Goal: Task Accomplishment & Management: Manage account settings

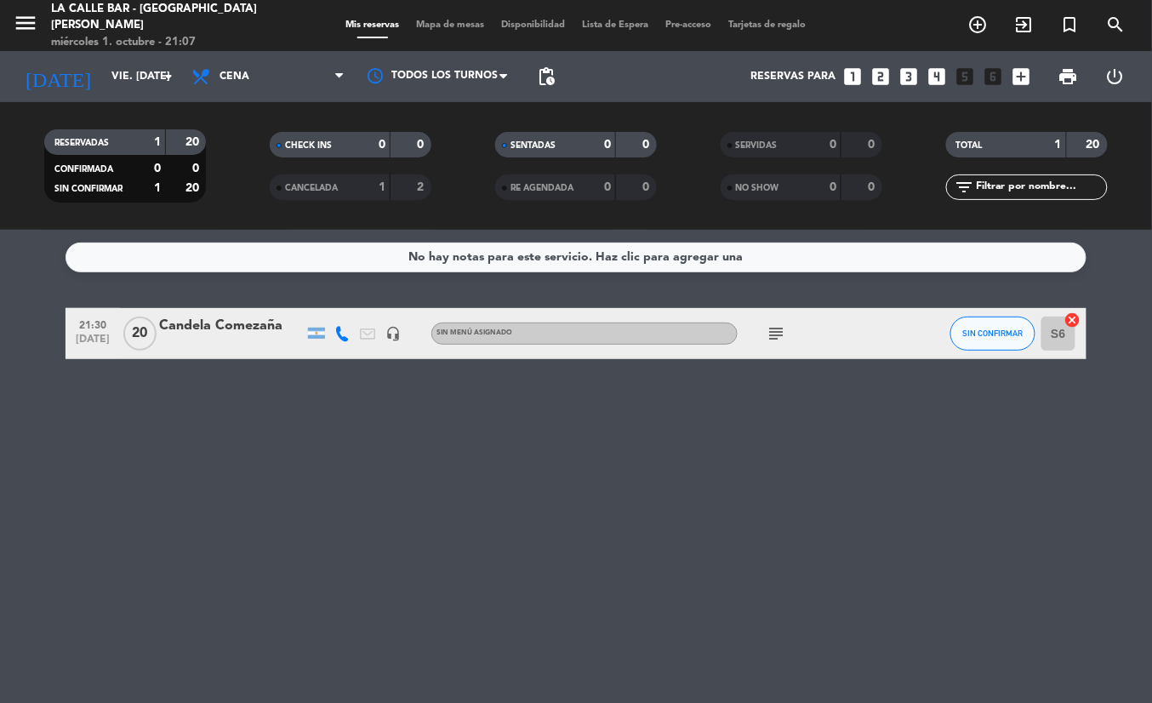
click at [161, 96] on div "[DATE] vie. [DATE] arrow_drop_down" at bounding box center [98, 76] width 170 height 51
click at [146, 55] on div "[DATE] vie. [DATE] arrow_drop_down" at bounding box center [98, 76] width 170 height 51
click at [147, 71] on input "vie. [DATE]" at bounding box center [175, 76] width 144 height 29
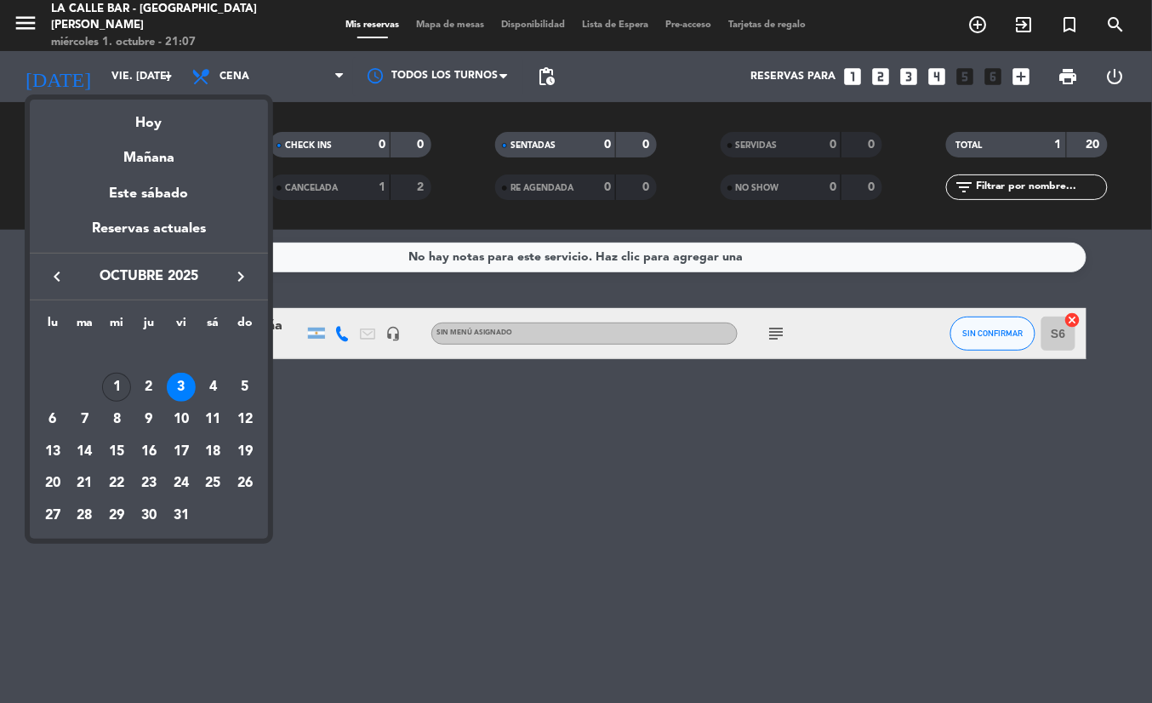
click at [120, 382] on div "1" at bounding box center [116, 387] width 29 height 29
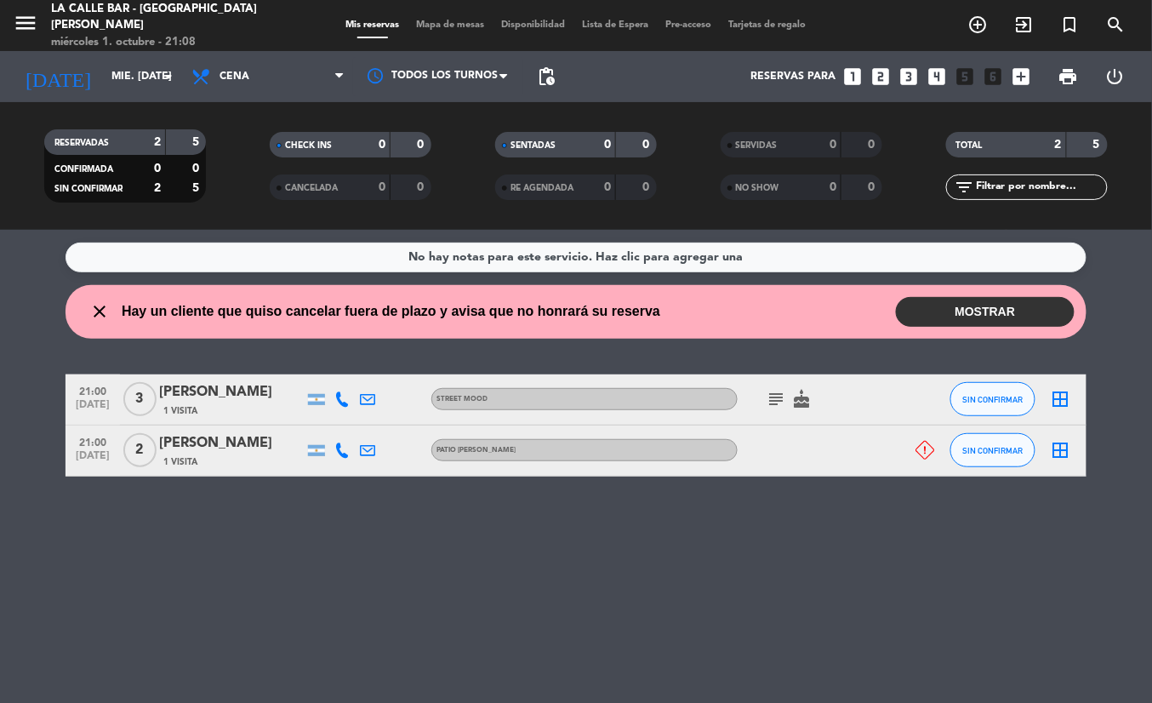
click at [991, 311] on button "MOSTRAR" at bounding box center [985, 312] width 179 height 30
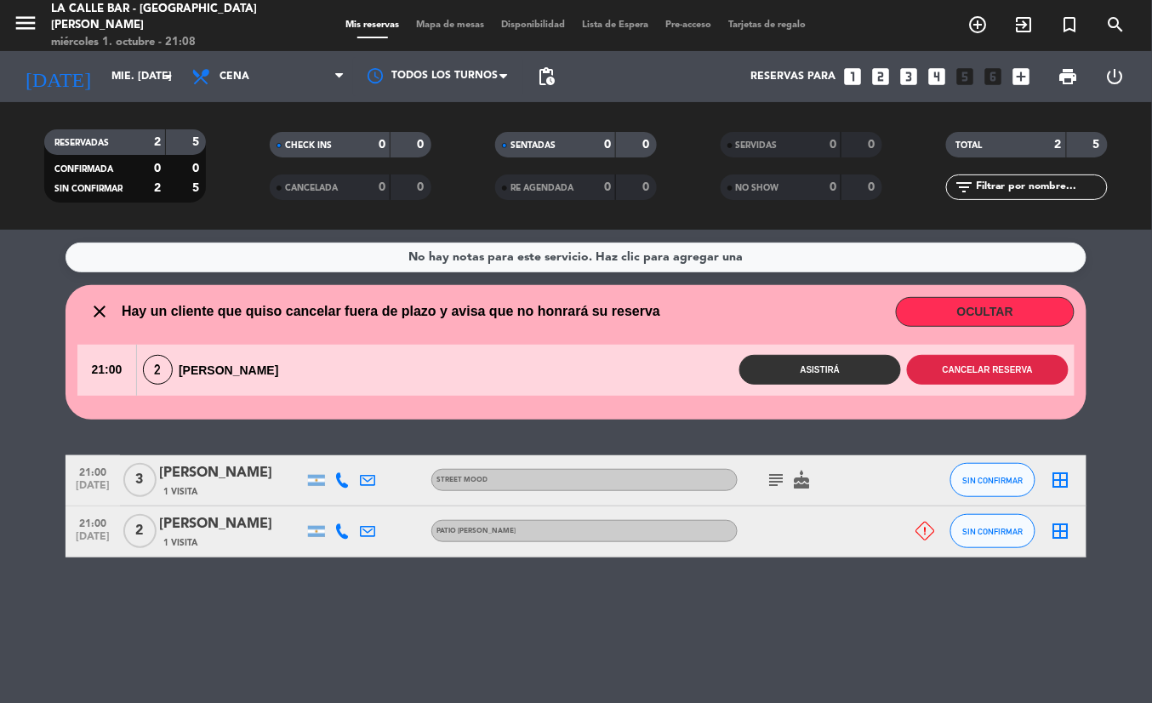
click at [981, 369] on button "Cancelar reserva" at bounding box center [988, 370] width 162 height 30
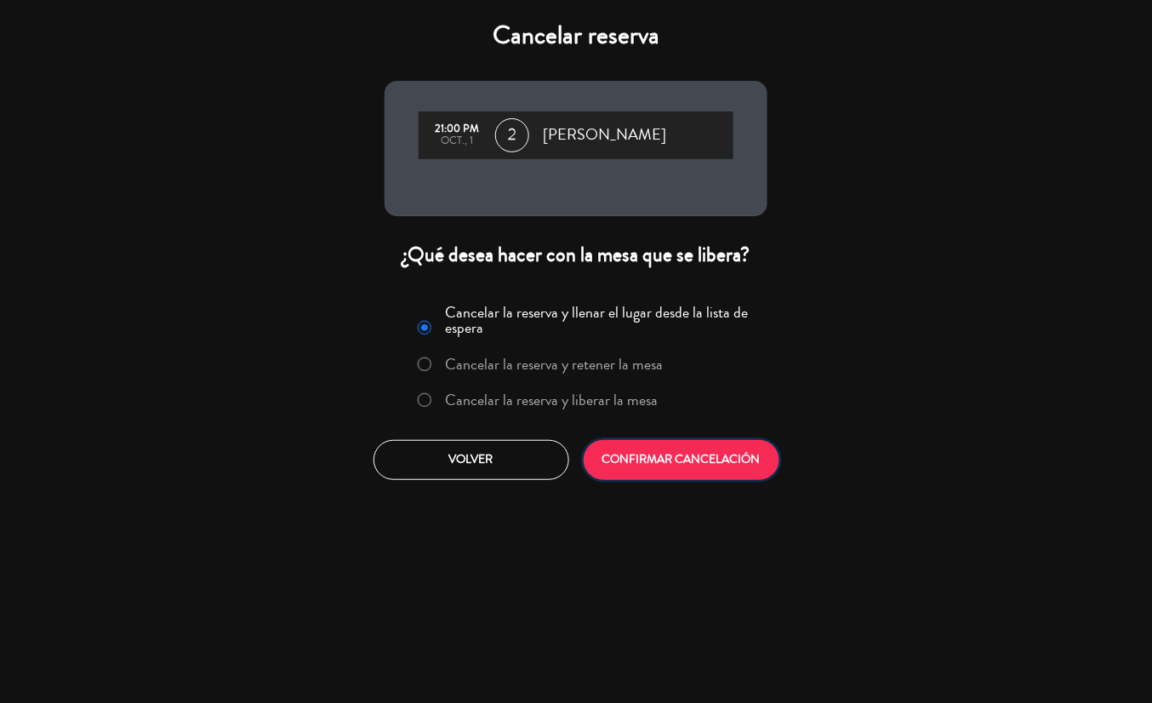
click at [678, 464] on button "CONFIRMAR CANCELACIÓN" at bounding box center [682, 460] width 196 height 40
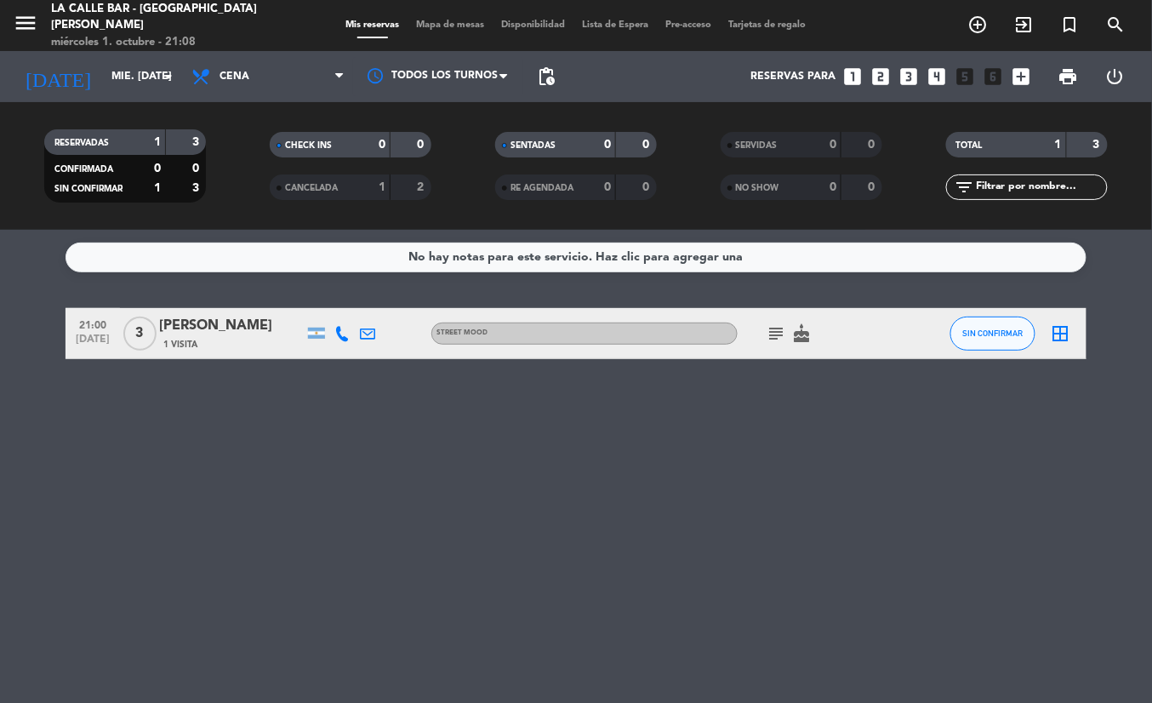
click at [168, 345] on span "1 Visita" at bounding box center [180, 345] width 34 height 14
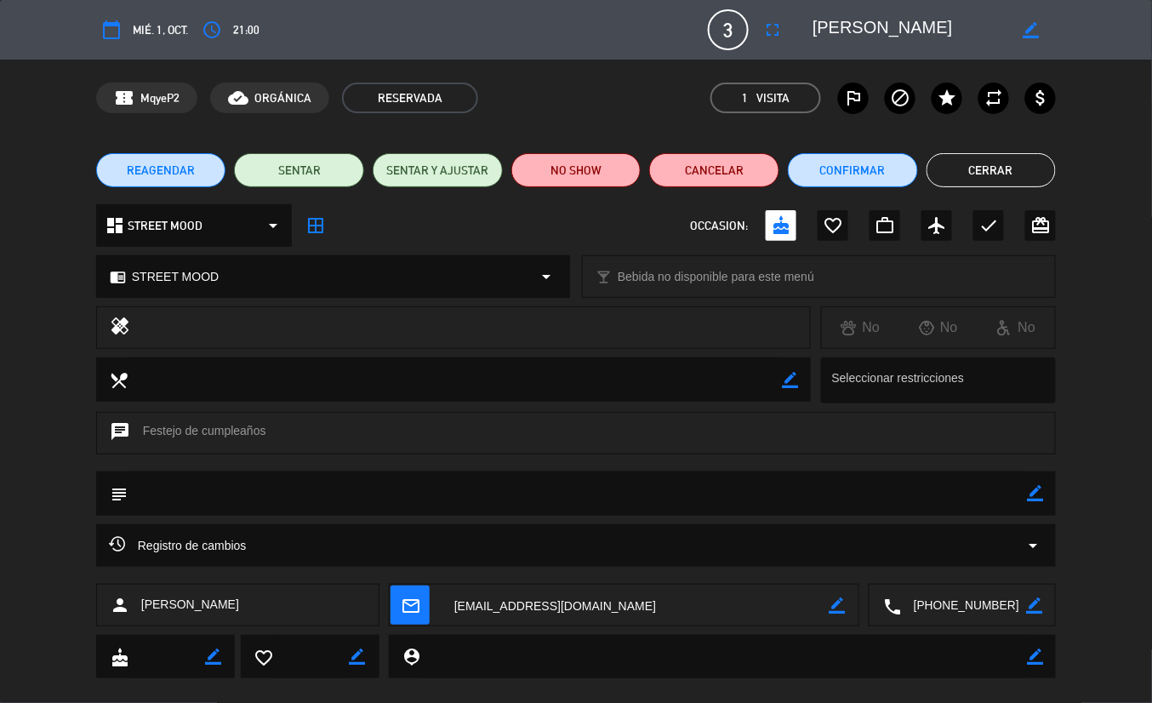
drag, startPoint x: 824, startPoint y: 27, endPoint x: 900, endPoint y: 14, distance: 77.6
click at [900, 14] on textarea at bounding box center [910, 29] width 195 height 31
click at [10, 298] on div "chrome_reader_mode STREET MOOD arrow_drop_down local_bar Bebida no disponible p…" at bounding box center [576, 285] width 1152 height 43
click at [994, 172] on button "Cerrar" at bounding box center [992, 170] width 130 height 34
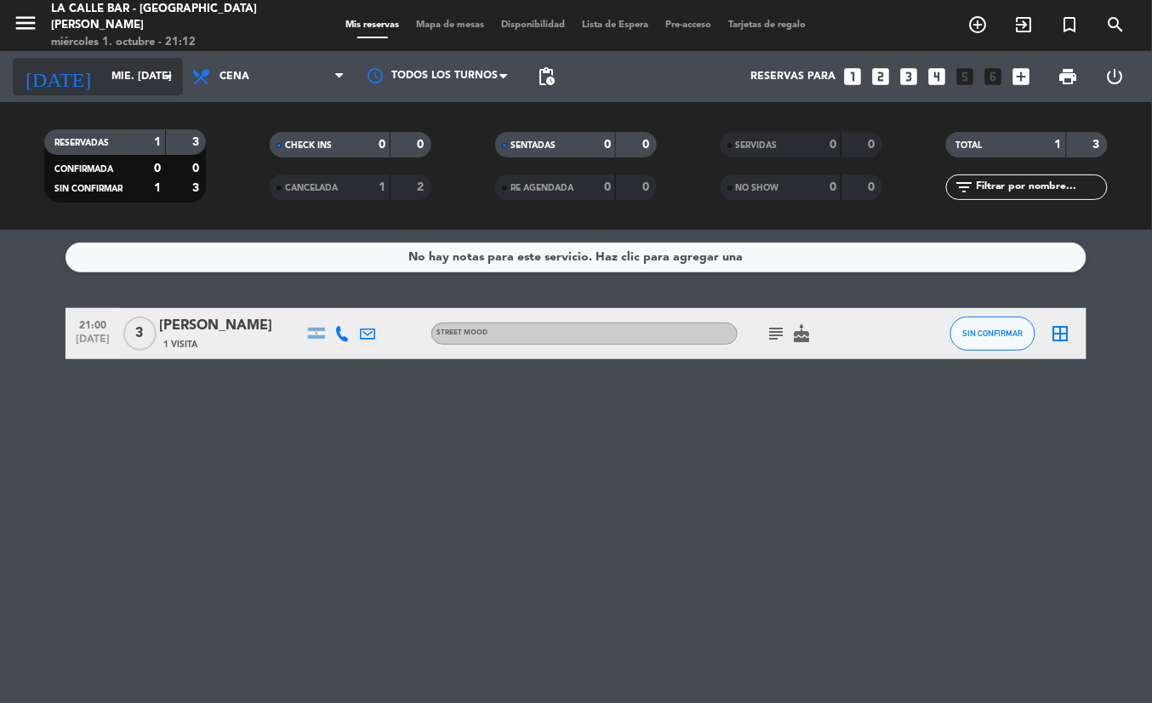
click at [123, 66] on input "mié. [DATE]" at bounding box center [175, 76] width 144 height 29
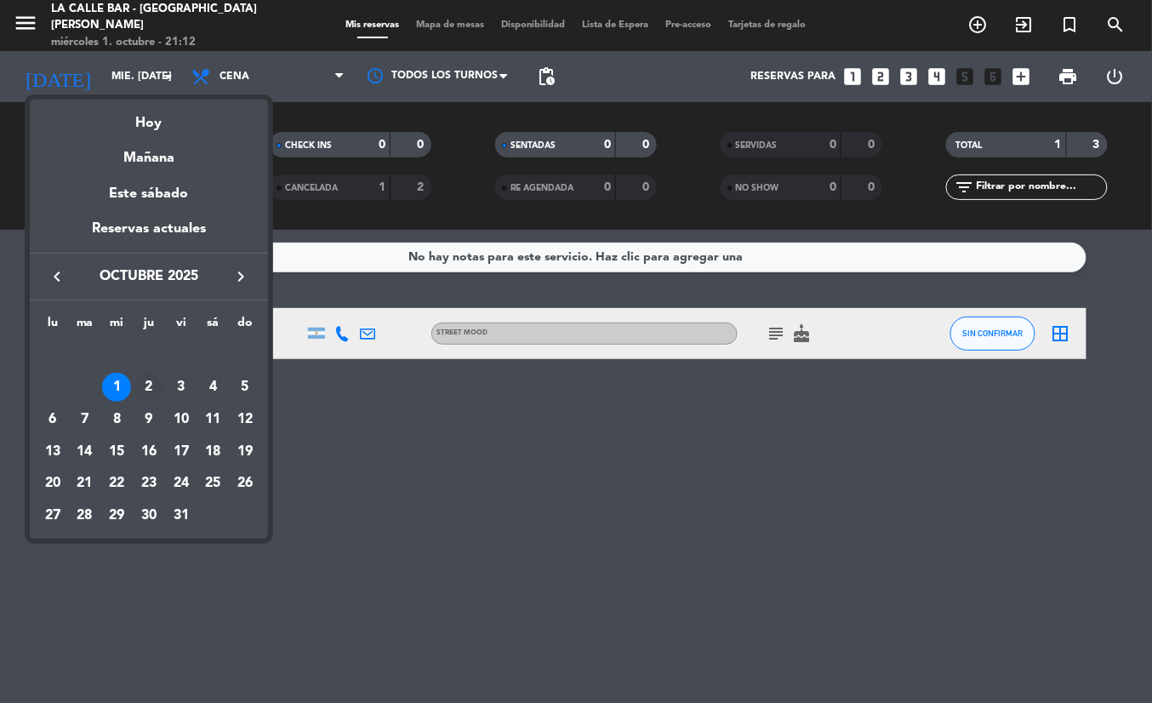
click at [146, 388] on div "2" at bounding box center [148, 387] width 29 height 29
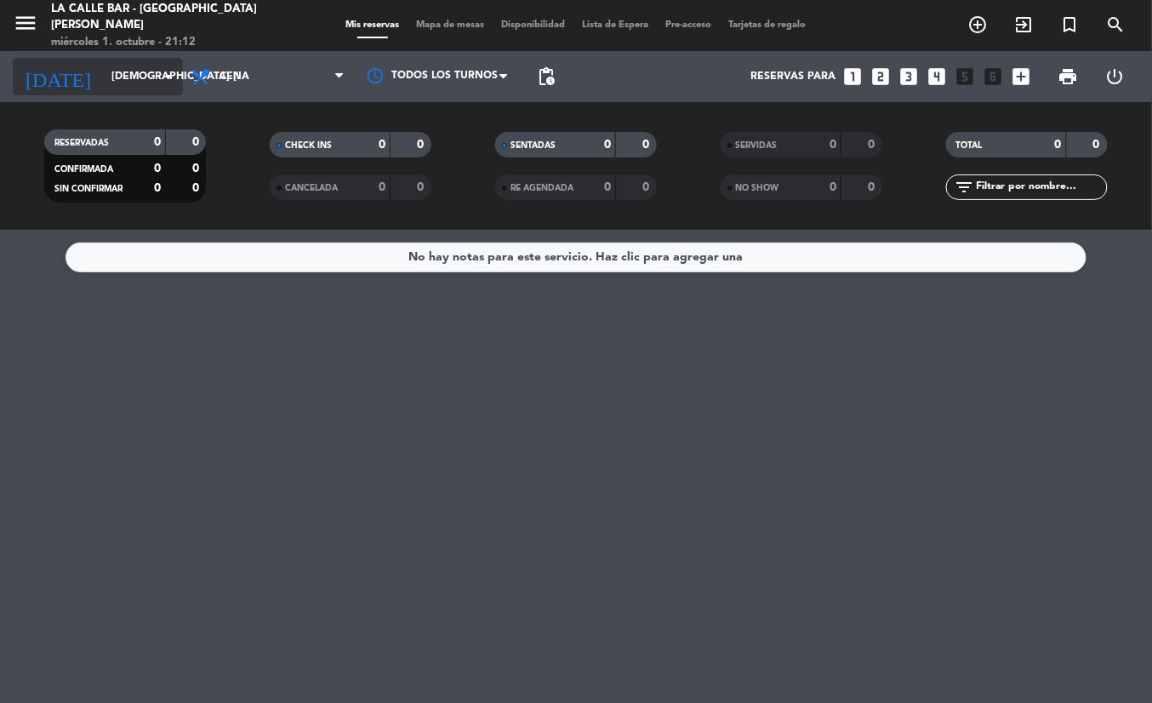
click at [129, 86] on input "[DEMOGRAPHIC_DATA] [DATE]" at bounding box center [175, 76] width 144 height 29
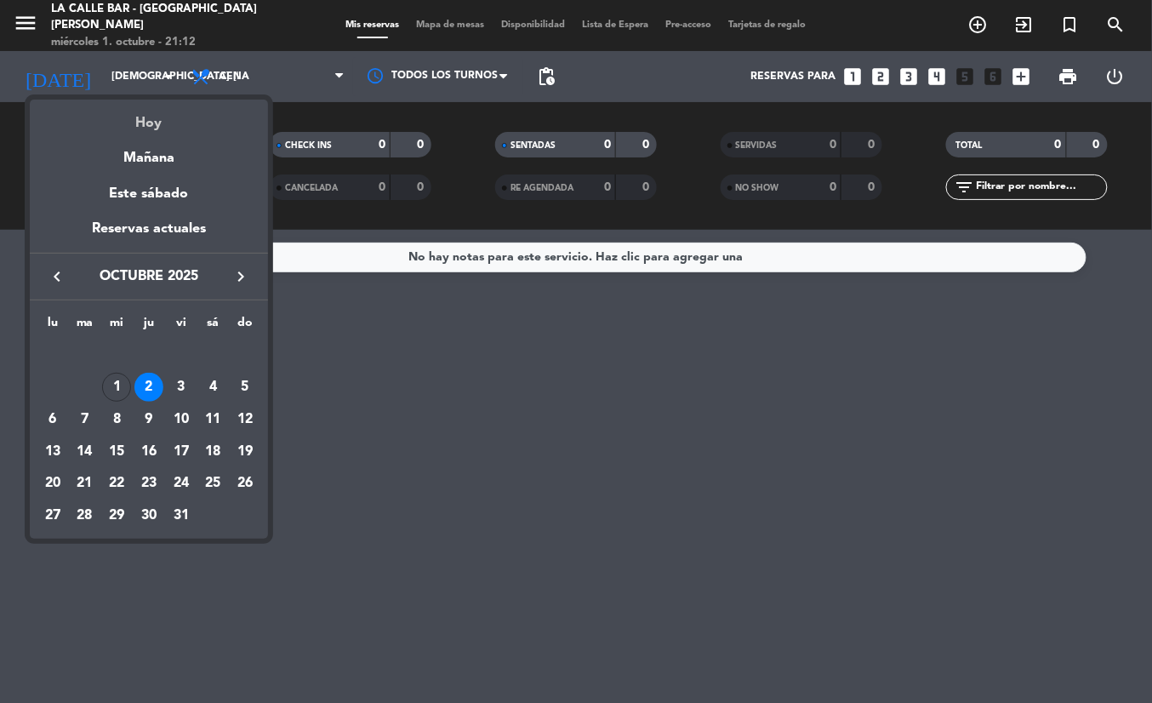
click at [148, 112] on div "Hoy" at bounding box center [149, 117] width 238 height 35
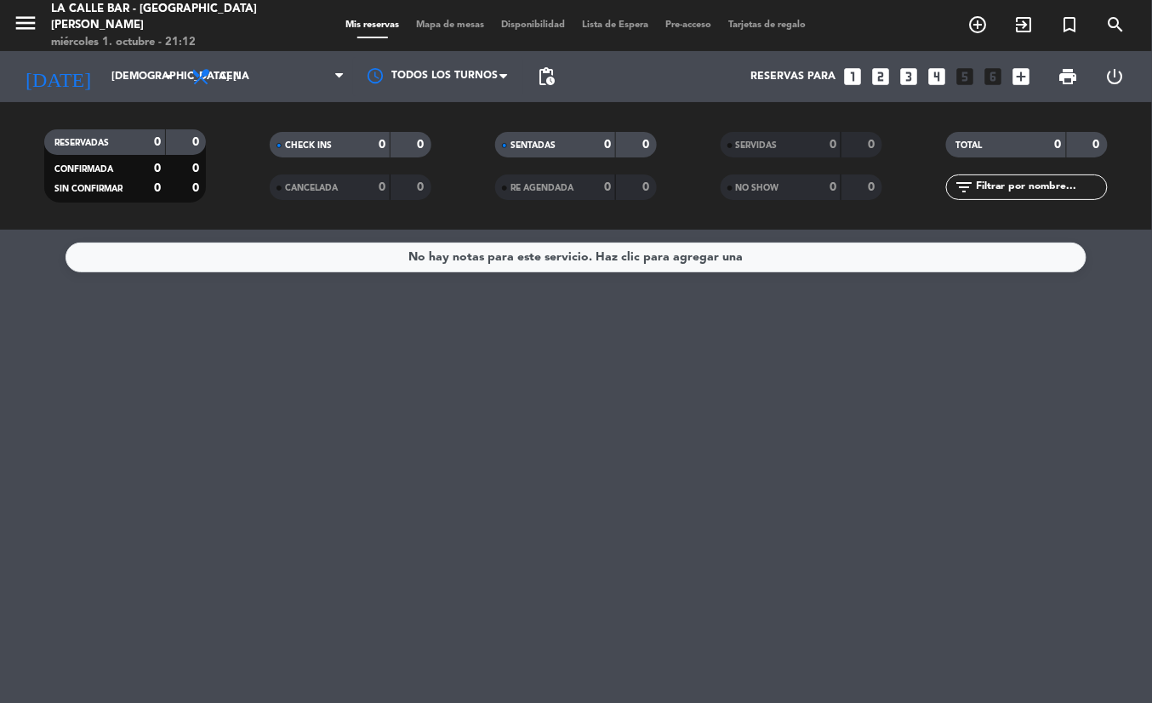
type input "mié. [DATE]"
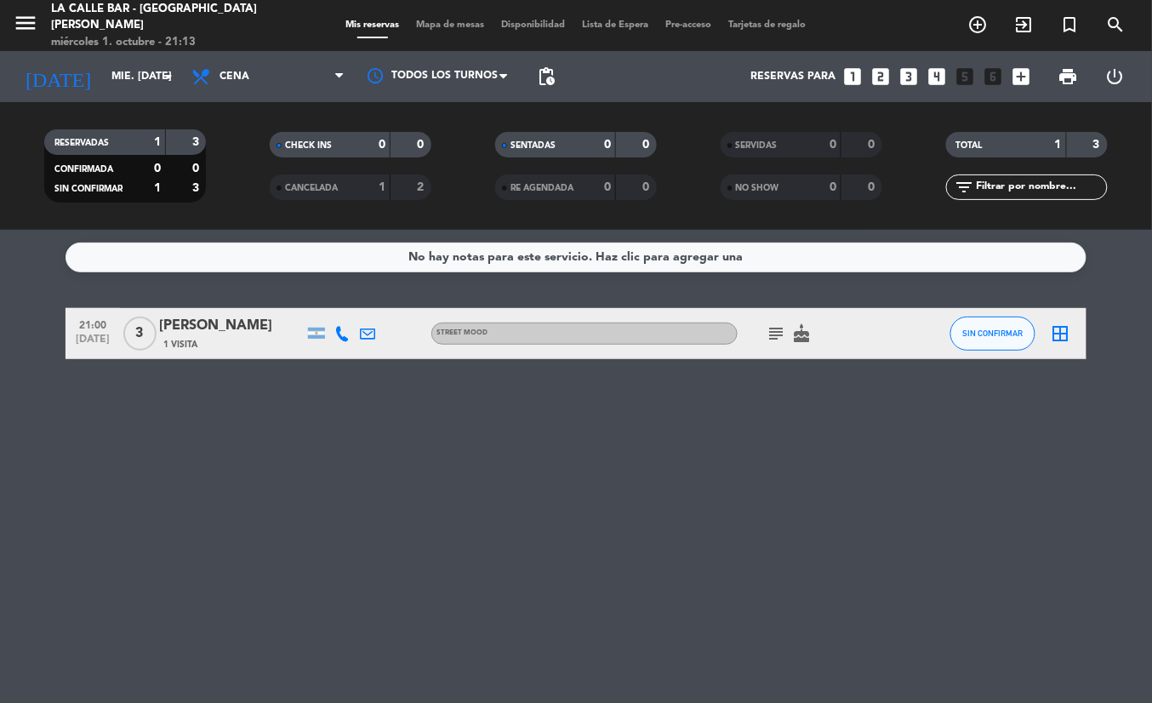
click at [220, 358] on div "21:00 [DATE] 3 [PERSON_NAME] 1 Visita STREET MOOD subject cake SIN CONFIRMAR bo…" at bounding box center [576, 333] width 1021 height 51
click at [220, 345] on div "1 Visita" at bounding box center [231, 344] width 145 height 14
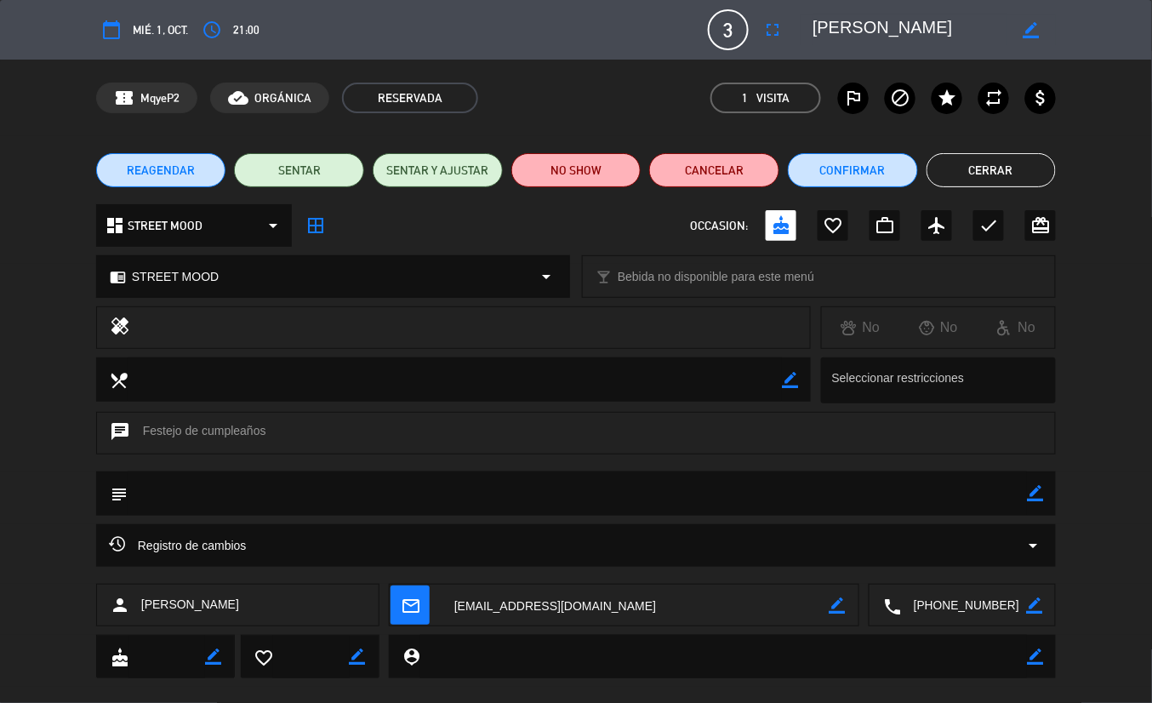
click at [980, 172] on button "Cerrar" at bounding box center [992, 170] width 130 height 34
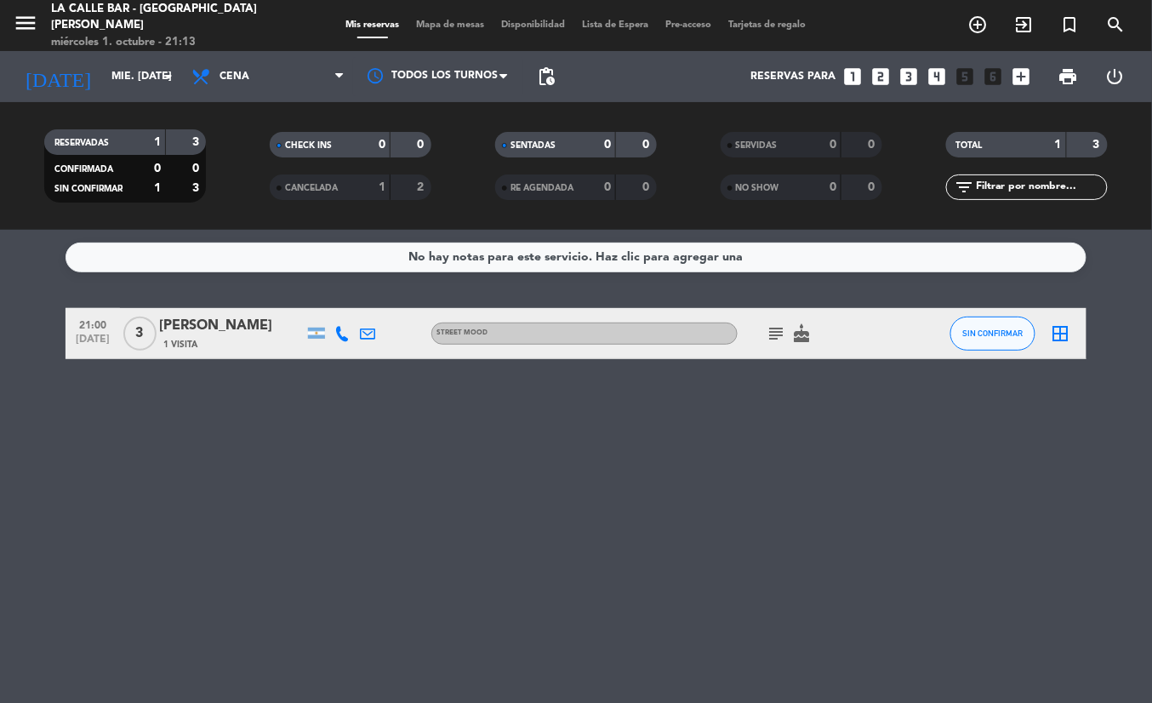
click at [363, 178] on div "1" at bounding box center [369, 188] width 34 height 20
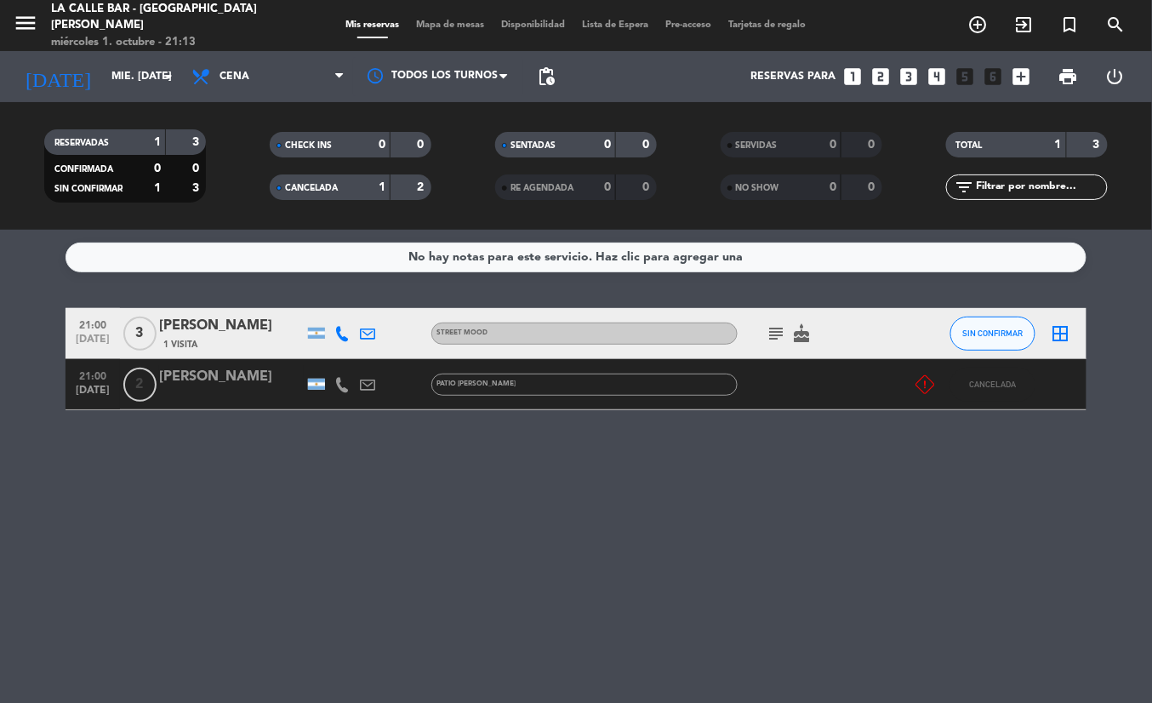
click at [427, 191] on div "CANCELADA 1 2" at bounding box center [351, 187] width 162 height 26
click at [415, 211] on div "CHECK INS 0 0 CANCELADA 1 2" at bounding box center [351, 166] width 226 height 94
